Goal: Check status: Check status

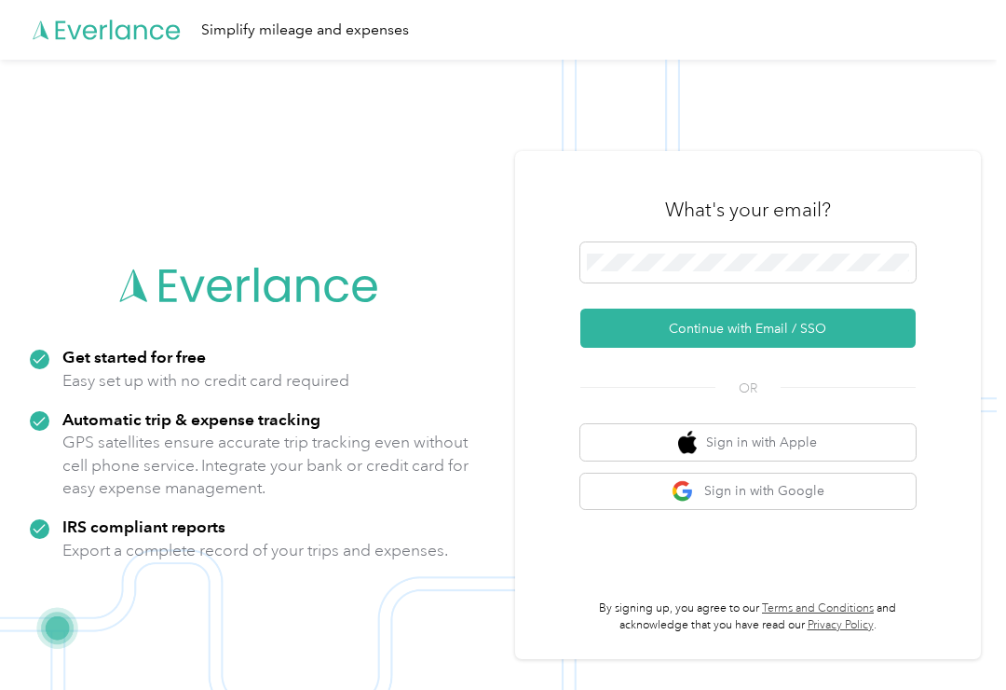
scroll to position [65, 0]
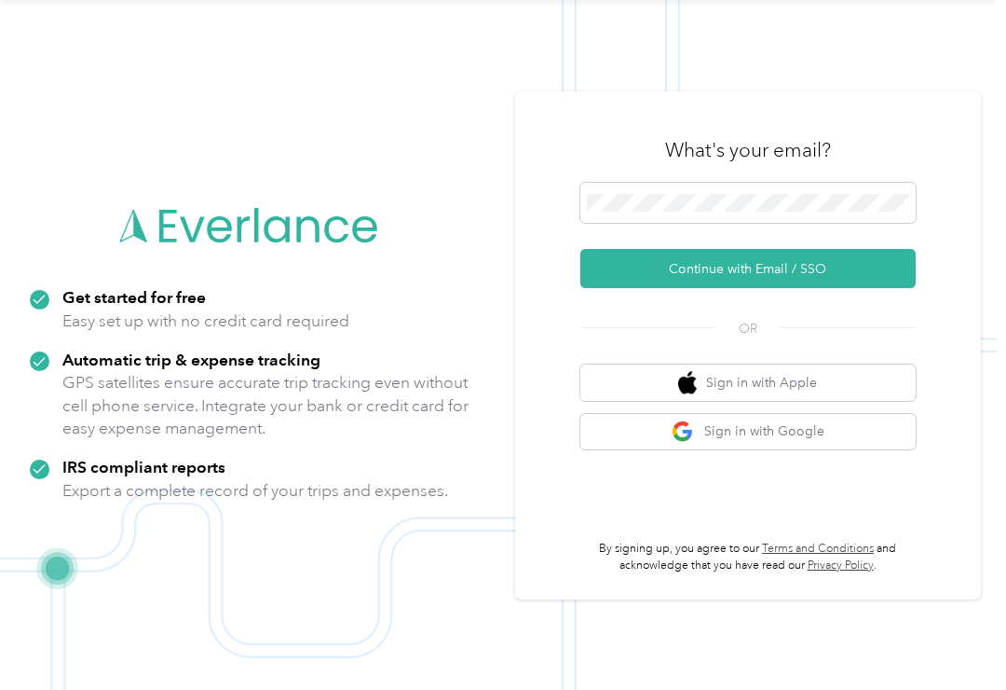
click at [824, 283] on button "Continue with Email / SSO" at bounding box center [748, 268] width 335 height 39
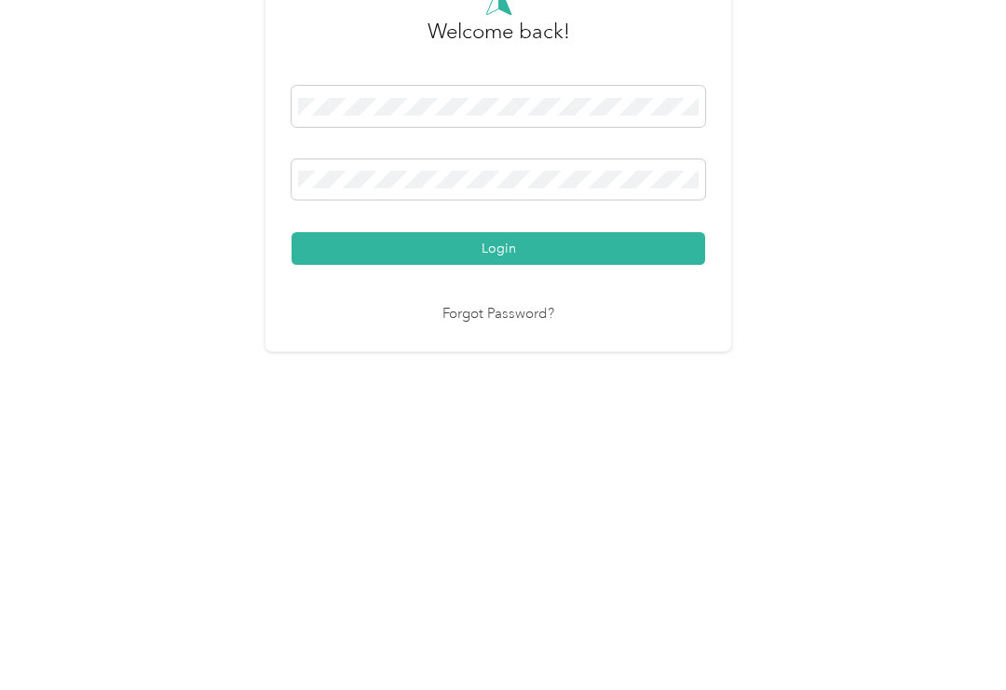
click at [503, 444] on button "Login" at bounding box center [499, 460] width 414 height 33
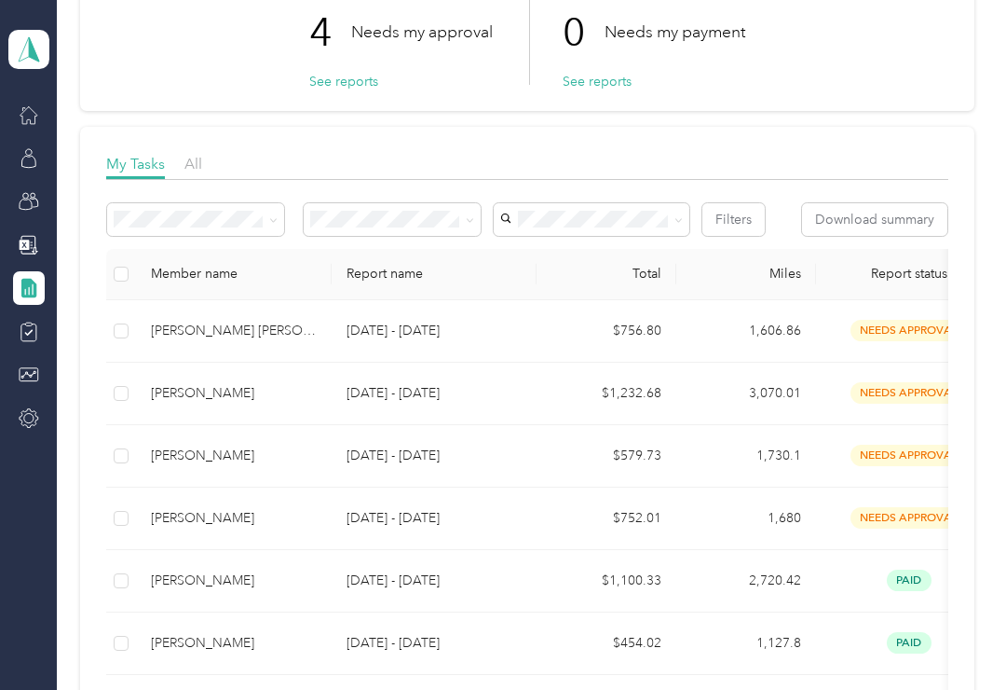
scroll to position [147, 0]
